Goal: Task Accomplishment & Management: Use online tool/utility

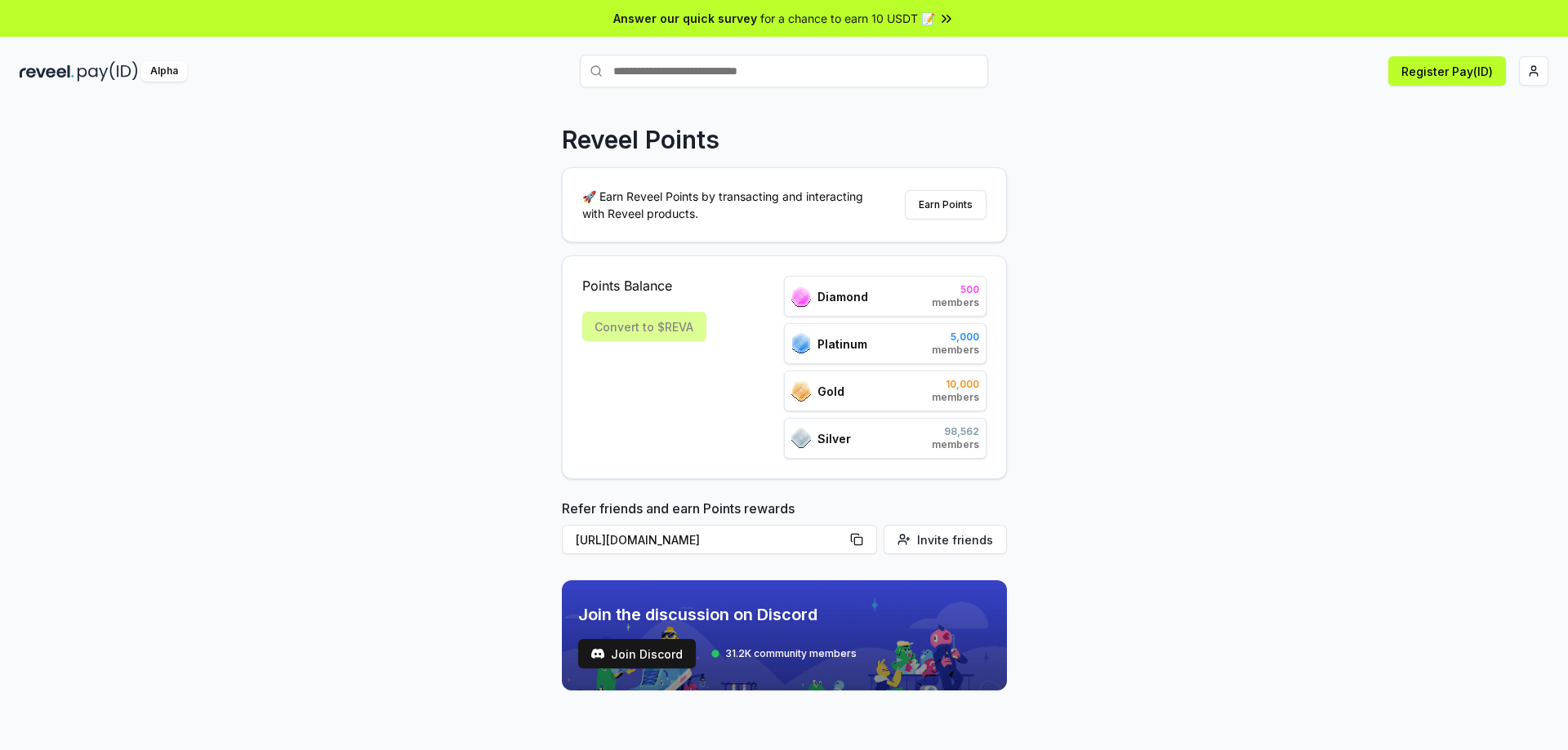
click at [1266, 189] on div "Reveel Points 🚀 Earn Reveel Points by transacting and interacting with Reveel p…" at bounding box center [784, 445] width 1568 height 705
click at [1460, 78] on button "Register Pay(ID)" at bounding box center [1447, 71] width 117 height 30
click at [1198, 249] on div "Reveel Points 🚀 Earn Reveel Points by transacting and interacting with Reveel p…" at bounding box center [784, 445] width 1568 height 705
click at [1537, 71] on html "Answer our quick survey for a chance to earn 10 USDT 📝 Alpha Register Pay(ID) C…" at bounding box center [784, 375] width 1568 height 750
click at [1300, 101] on html "Answer our quick survey for a chance to earn 10 USDT 📝 Alpha Register Pay(ID) R…" at bounding box center [784, 375] width 1568 height 750
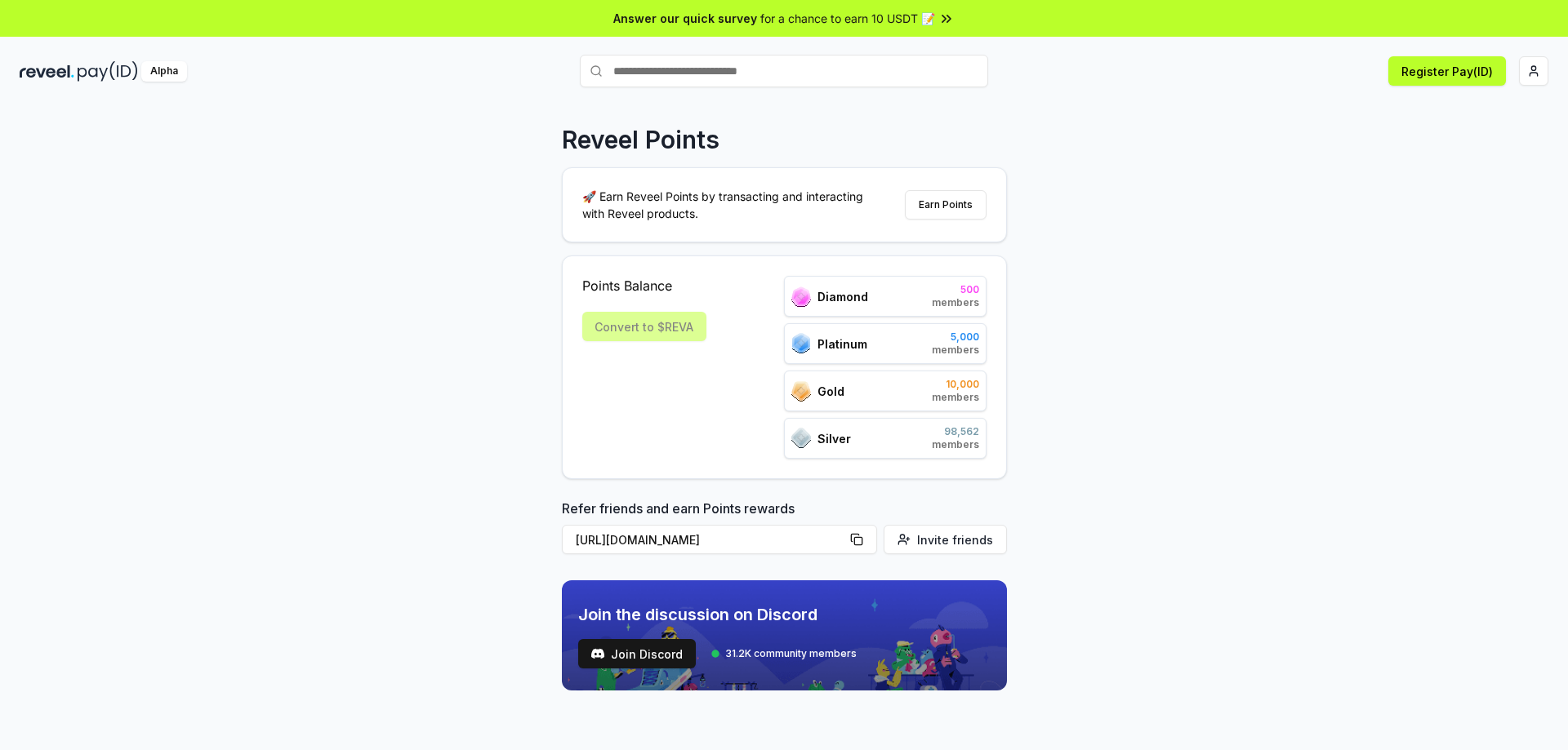
click at [661, 329] on div "Convert to $REVA" at bounding box center [645, 327] width 124 height 30
click at [668, 329] on div "Convert to $REVA" at bounding box center [645, 327] width 124 height 30
click at [645, 315] on div "Convert to $REVA" at bounding box center [645, 327] width 124 height 30
click at [640, 327] on div "Convert to $REVA" at bounding box center [645, 327] width 124 height 30
click at [942, 207] on button "Earn Points" at bounding box center [945, 205] width 81 height 30
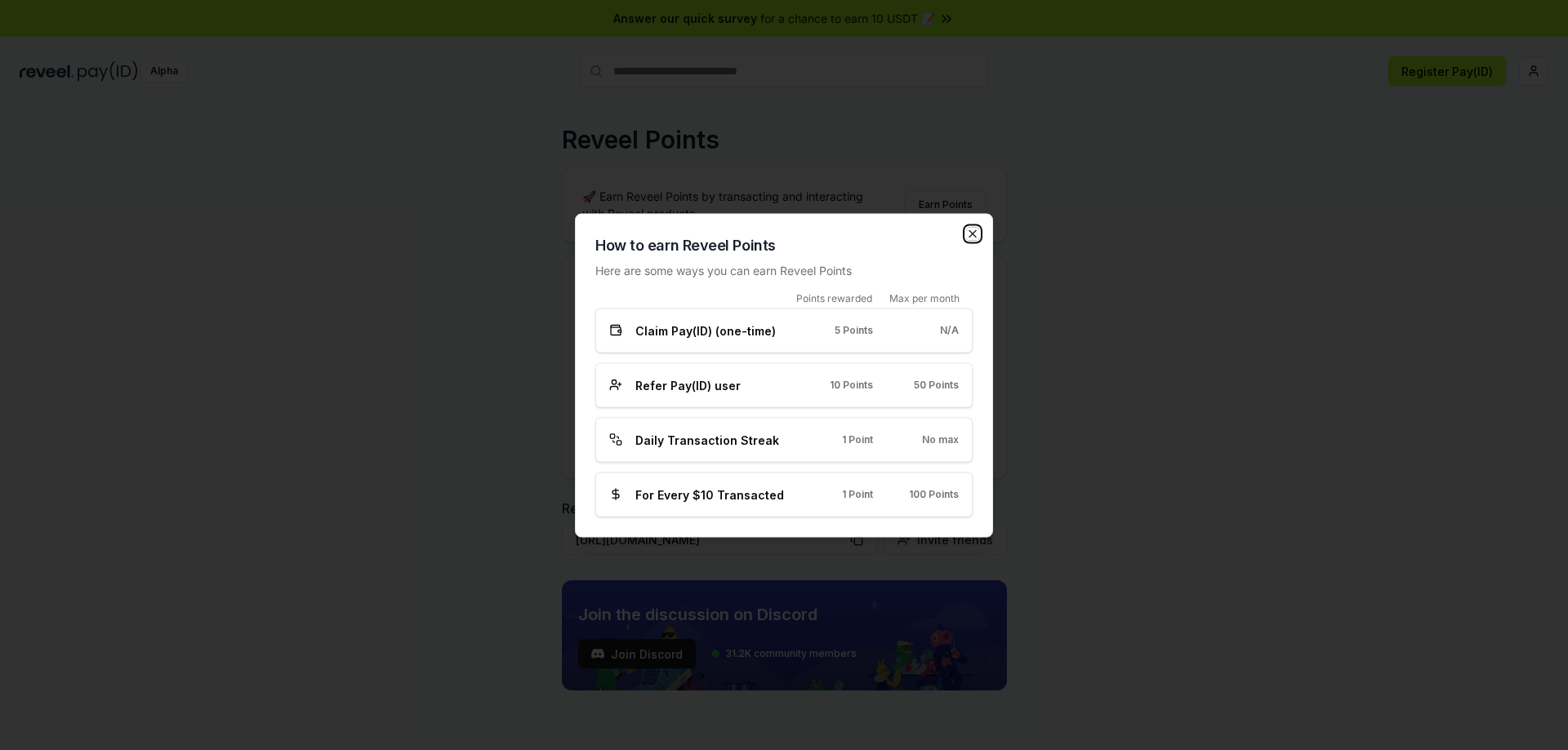
click at [975, 228] on icon "button" at bounding box center [972, 233] width 13 height 13
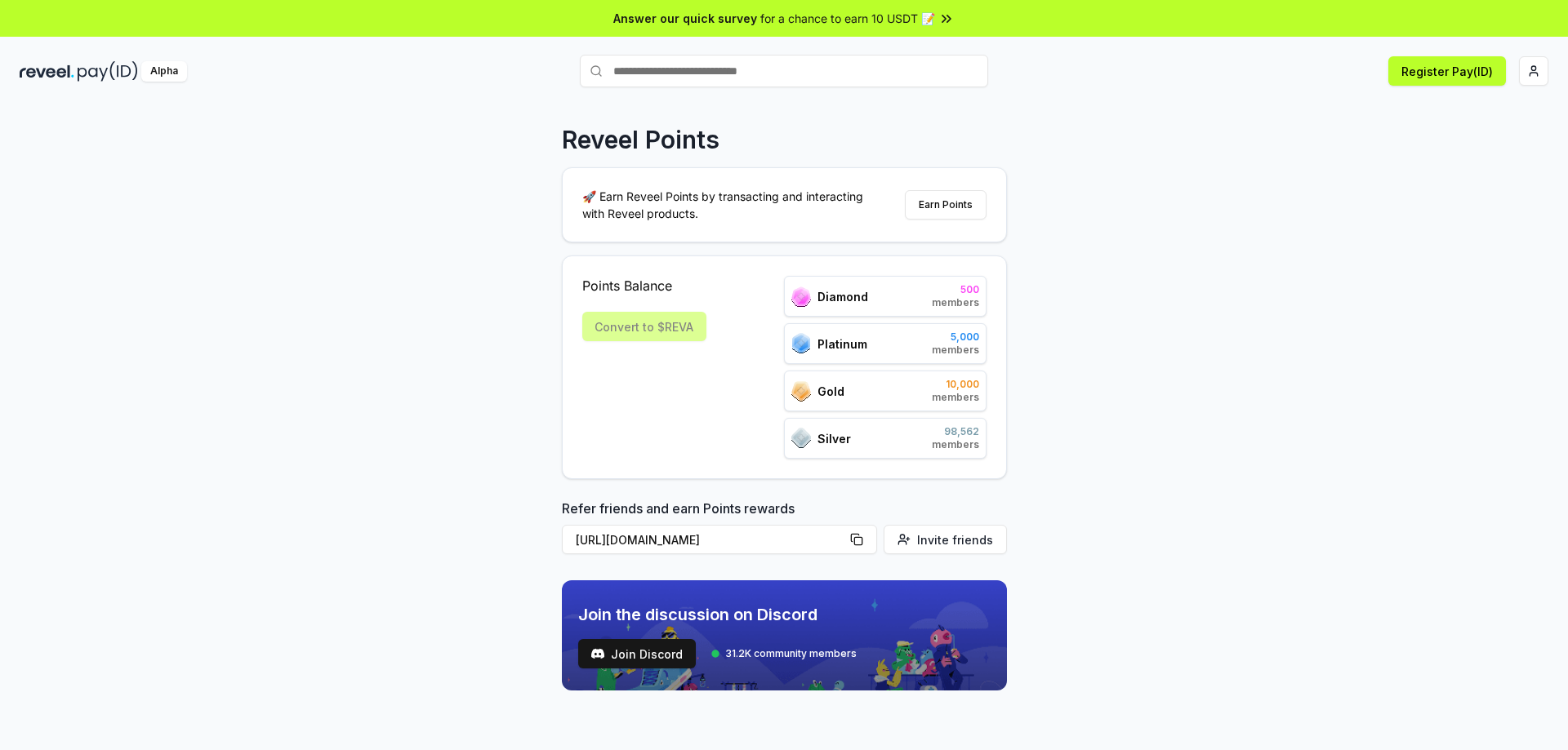
click at [1180, 432] on div "Reveel Points 🚀 Earn Reveel Points by transacting and interacting with Reveel p…" at bounding box center [784, 445] width 1568 height 705
click at [841, 307] on div "Diamond 500 members" at bounding box center [886, 296] width 203 height 41
click at [885, 440] on div "Silver 98,562 members" at bounding box center [886, 438] width 203 height 41
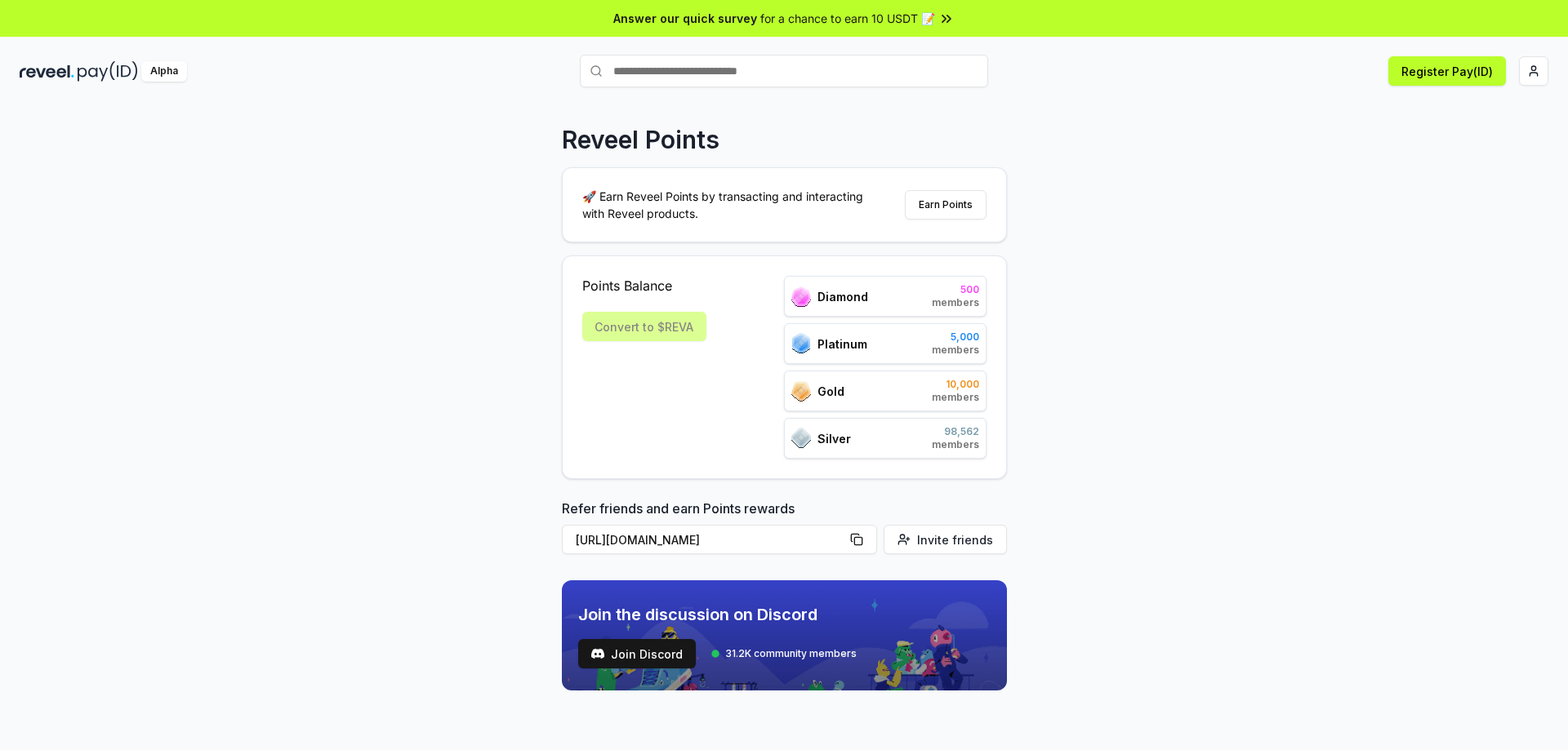
click at [818, 437] on span "Silver" at bounding box center [834, 439] width 33 height 17
click at [654, 328] on div "Convert to $REVA" at bounding box center [645, 327] width 124 height 30
click at [1539, 71] on html "Answer our quick survey for a chance to earn 10 USDT 📝 Alpha Register Pay(ID) R…" at bounding box center [784, 375] width 1568 height 750
click at [1416, 144] on div "Connect Wallet" at bounding box center [1457, 157] width 181 height 27
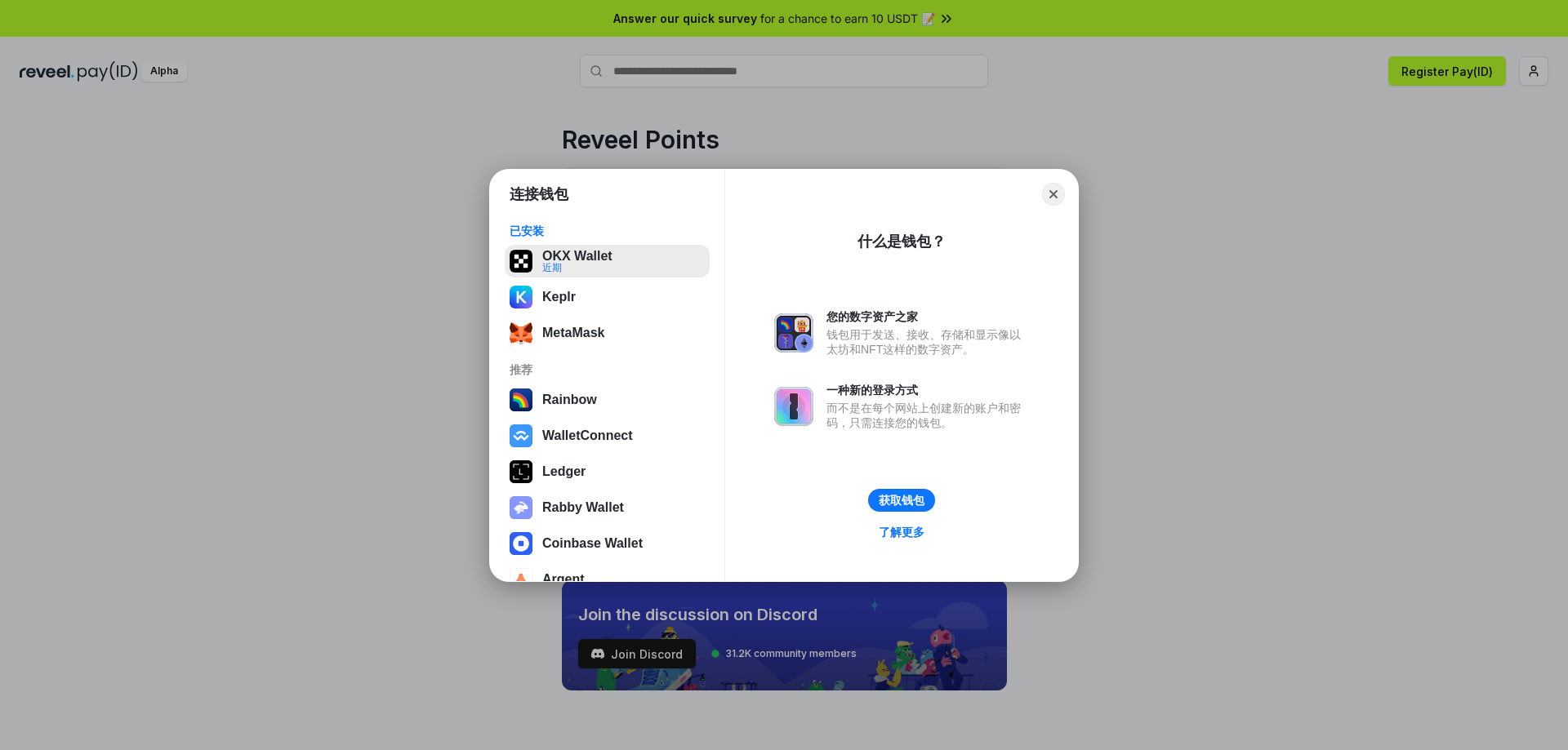
click at [596, 266] on button "OKX Wallet 近期" at bounding box center [607, 260] width 205 height 32
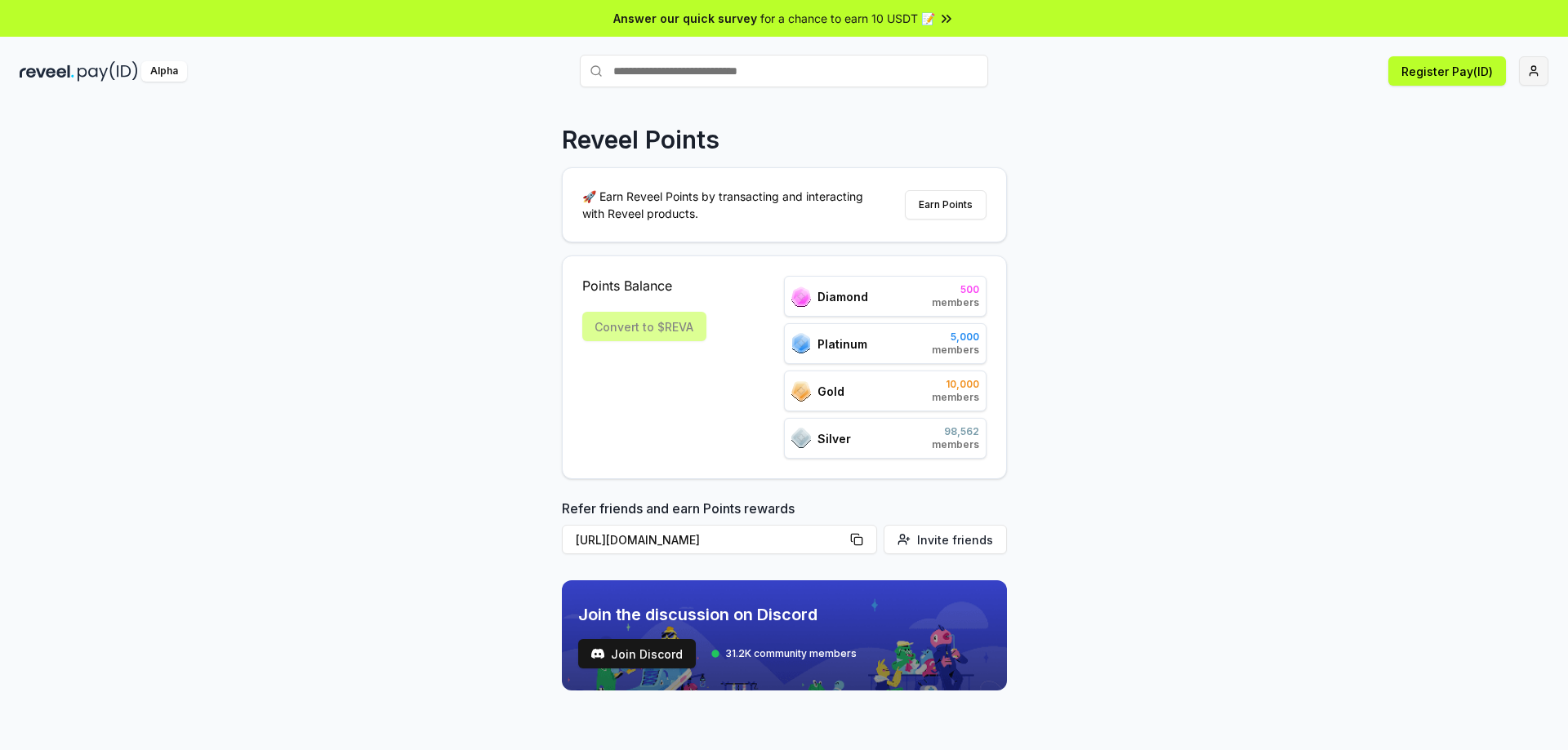
click at [1531, 73] on html "Answer our quick survey for a chance to earn 10 USDT 📝 Alpha Register Pay(ID) R…" at bounding box center [784, 375] width 1568 height 750
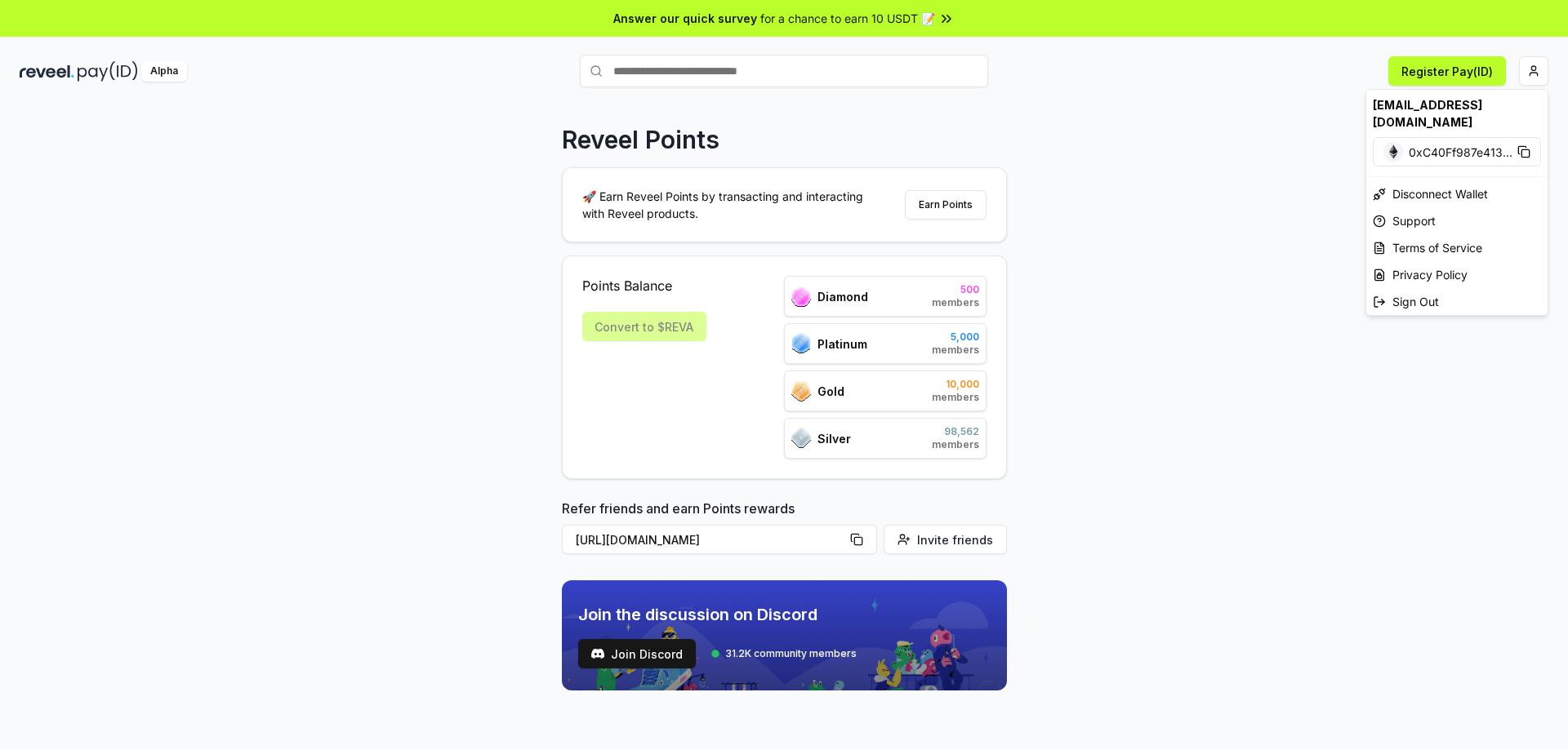
click at [1326, 142] on html "Answer our quick survey for a chance to earn 10 USDT 📝 Alpha Register Pay(ID) R…" at bounding box center [784, 375] width 1568 height 750
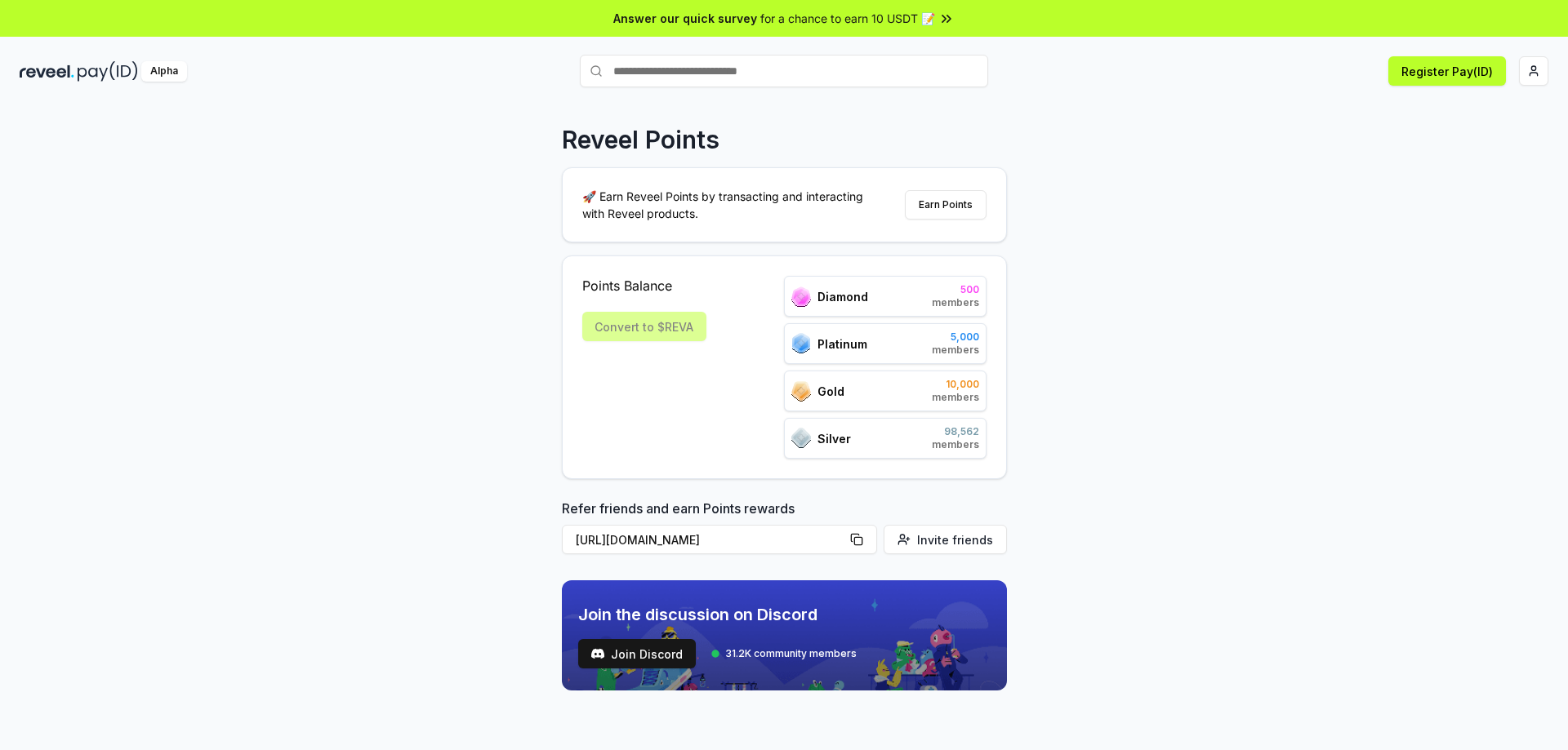
click at [640, 310] on div "Points Balance Convert to $[PERSON_NAME]" at bounding box center [645, 367] width 124 height 183
click at [636, 320] on div "Convert to $REVA" at bounding box center [645, 327] width 124 height 30
click at [1476, 81] on button "Register Pay(ID)" at bounding box center [1447, 71] width 117 height 30
click at [735, 326] on div "Points Balance Convert to $[PERSON_NAME] 500 members Platinum 5,000 members Gol…" at bounding box center [784, 367] width 404 height 183
click at [630, 328] on div "Convert to $REVA" at bounding box center [645, 327] width 124 height 30
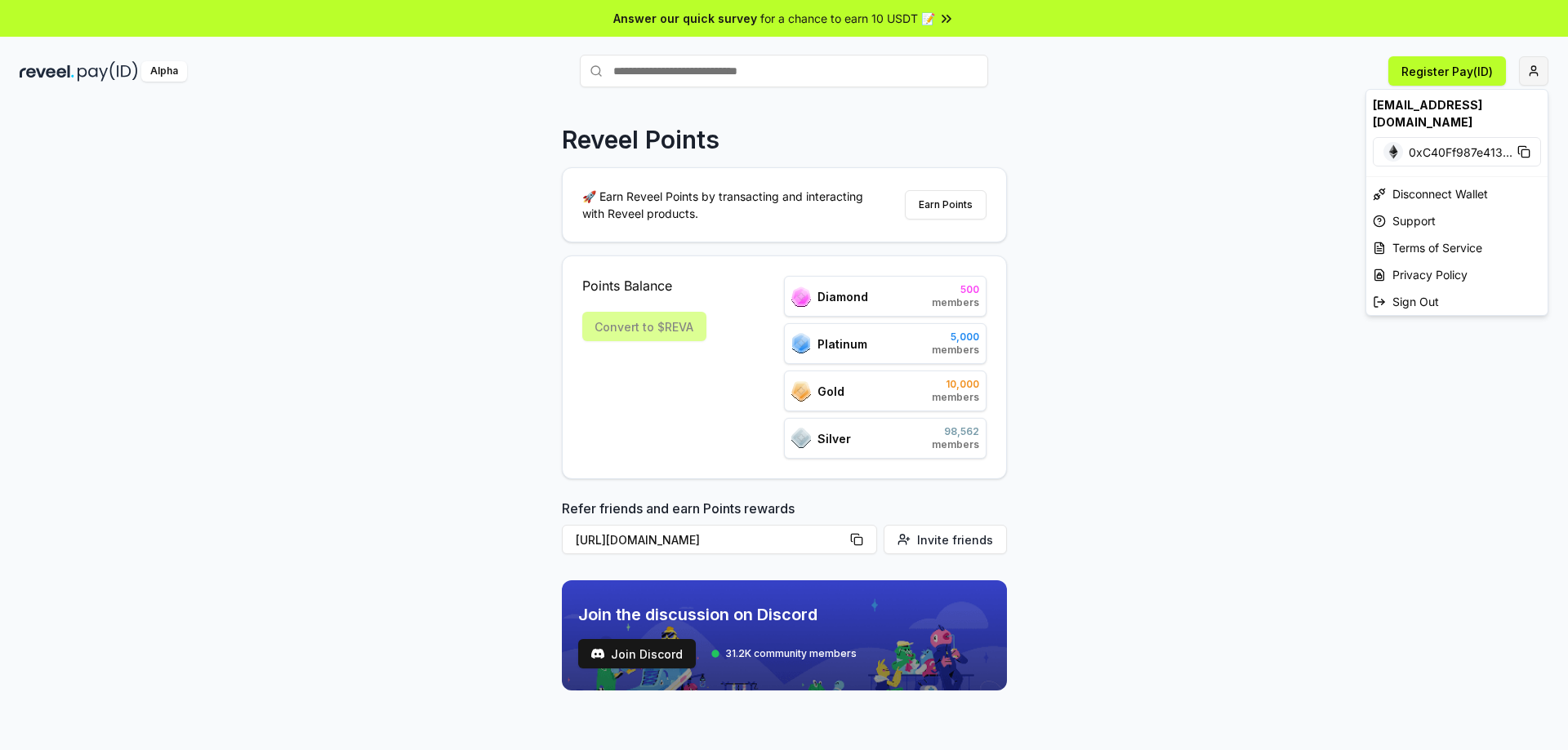
click at [1544, 72] on html "Answer our quick survey for a chance to earn 10 USDT 📝 Alpha Register Pay(ID) R…" at bounding box center [784, 375] width 1568 height 750
drag, startPoint x: 1161, startPoint y: 142, endPoint x: 969, endPoint y: 66, distance: 206.5
click at [1160, 142] on html "Answer our quick survey for a chance to earn 10 USDT 📝 Alpha Register Pay(ID) R…" at bounding box center [784, 375] width 1568 height 750
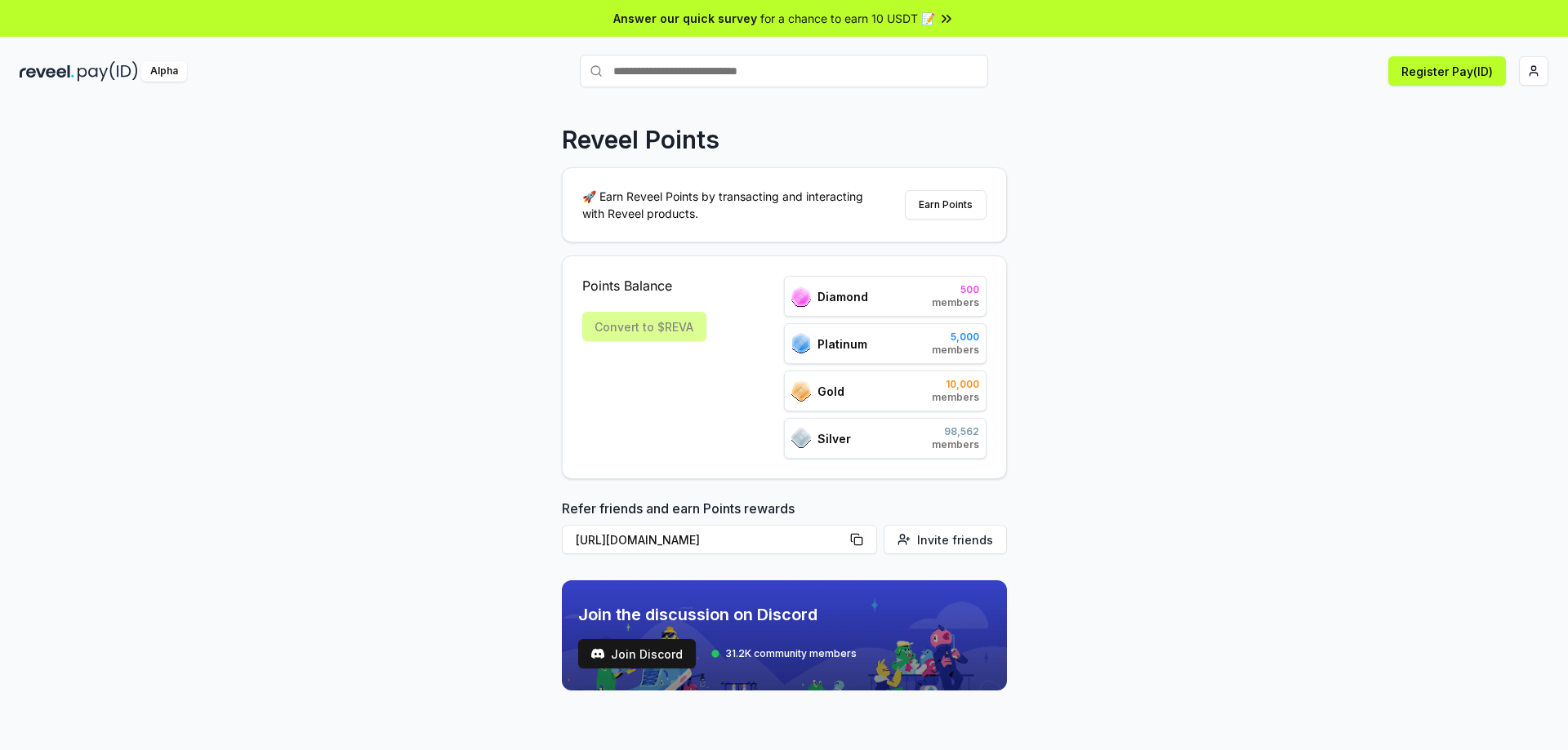
click at [897, 17] on span "for a chance to earn 10 USDT 📝" at bounding box center [848, 18] width 175 height 17
click at [683, 327] on div "Convert to $REVA" at bounding box center [645, 327] width 124 height 30
click at [620, 327] on div "Convert to $REVA" at bounding box center [645, 327] width 124 height 30
click at [667, 308] on div "Points Balance Convert to $[PERSON_NAME]" at bounding box center [645, 367] width 124 height 183
